Goal: Submit feedback/report problem

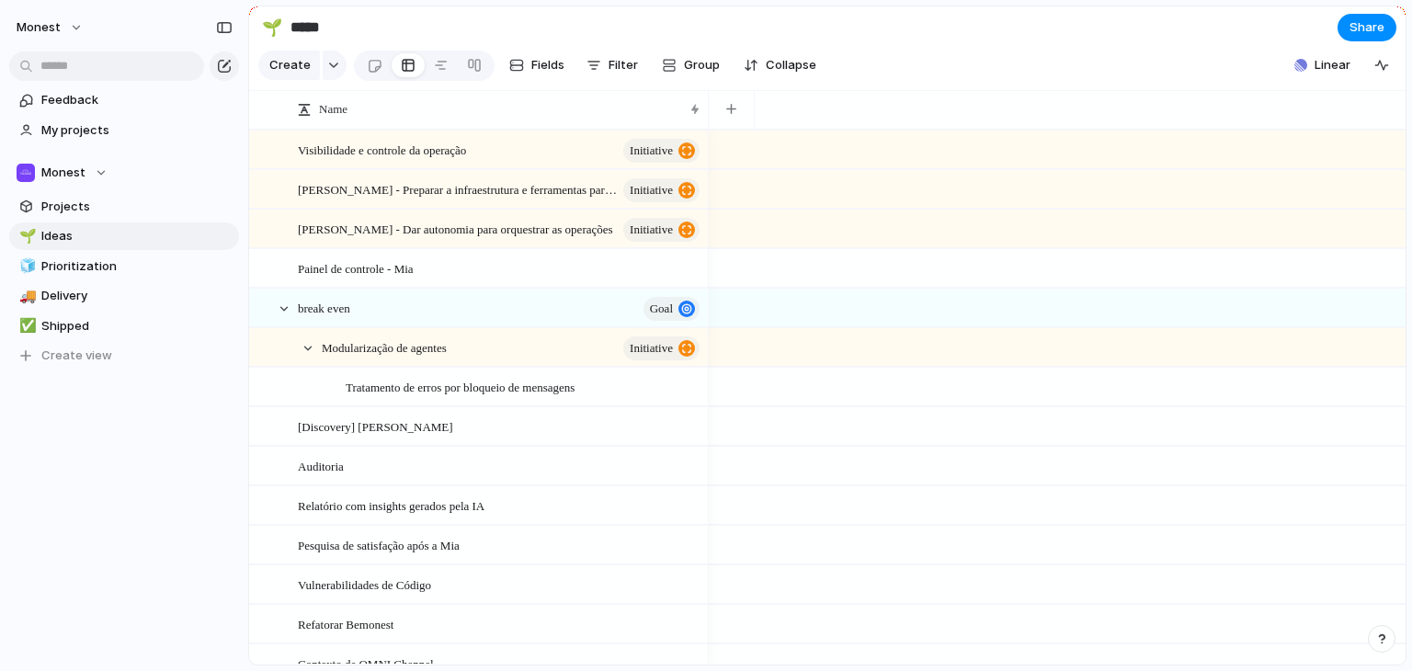
click at [51, 531] on div "Monest Feedback My projects Monest Projects 🌱 Ideas 🧊 Prioritization 🚚 Delivery…" at bounding box center [124, 335] width 248 height 671
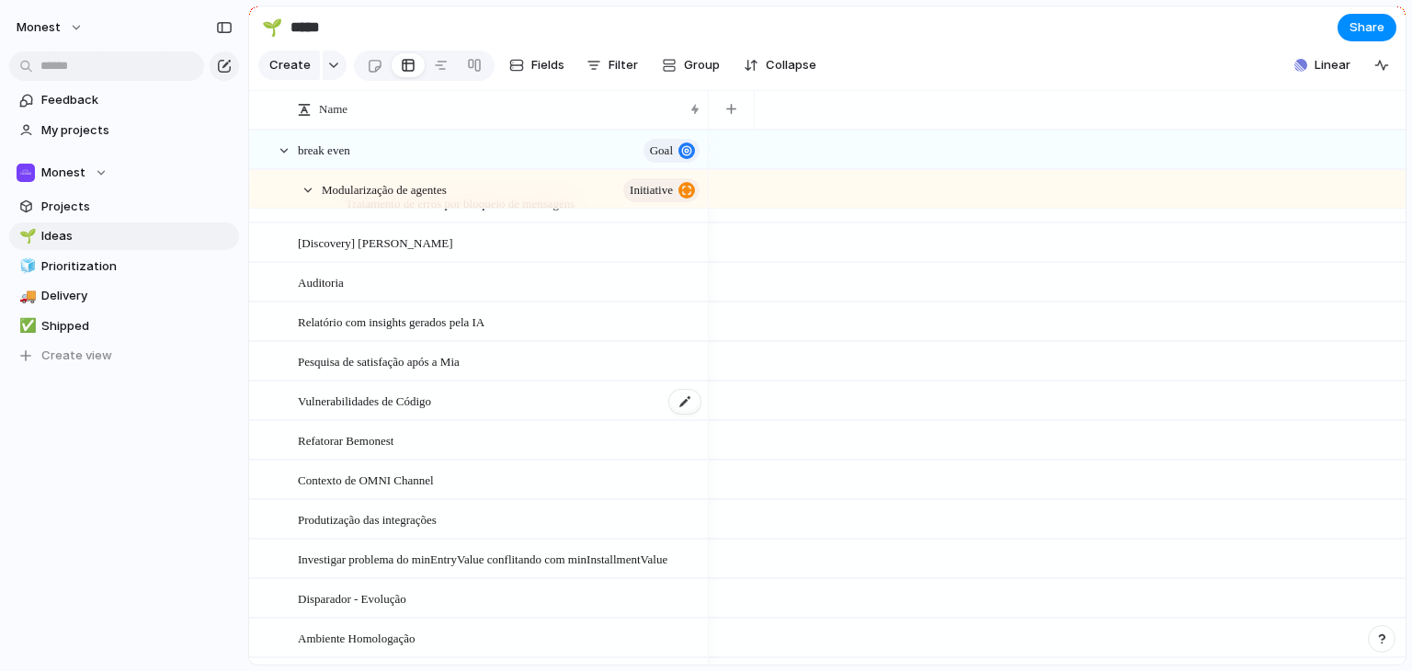
scroll to position [276, 0]
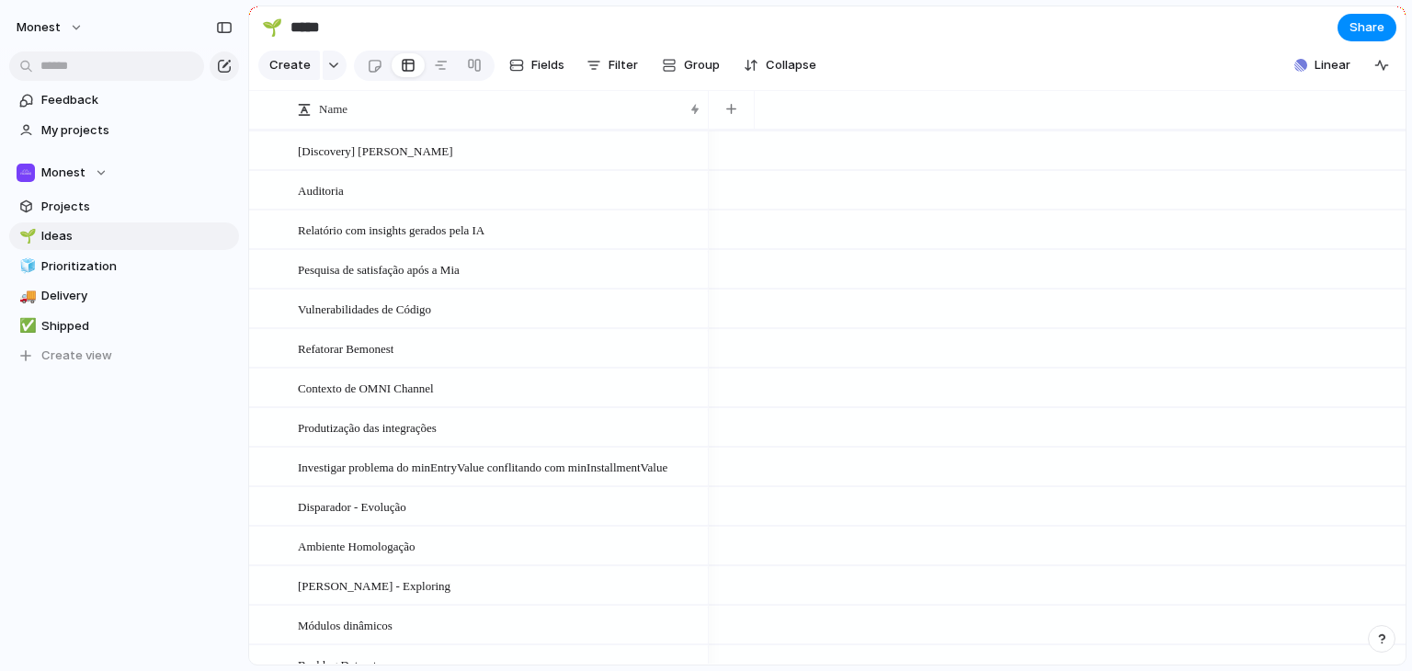
click at [1059, 605] on div at bounding box center [1057, 585] width 697 height 40
click at [76, 108] on span "Feedback" at bounding box center [136, 100] width 191 height 18
